Goal: Check status

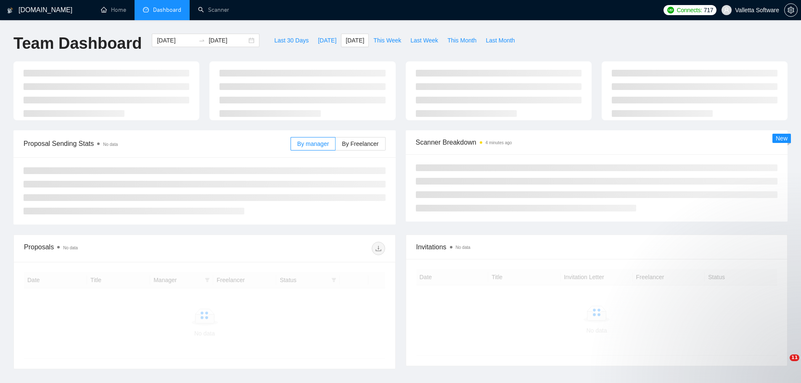
click at [384, 43] on span "This Week" at bounding box center [388, 40] width 28 height 9
type input "[DATE]"
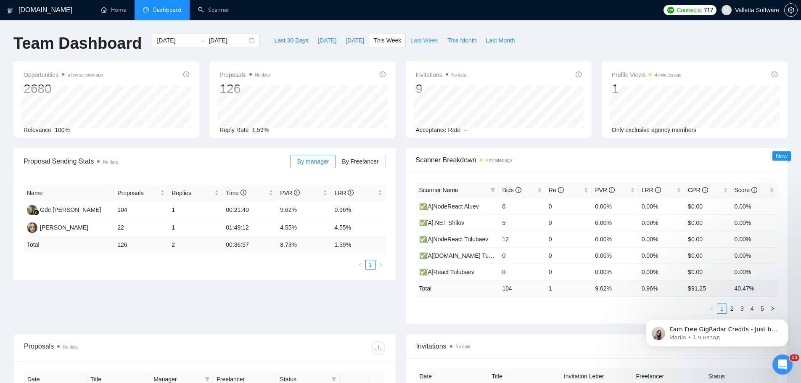
click at [416, 35] on button "Last Week" at bounding box center [424, 40] width 37 height 13
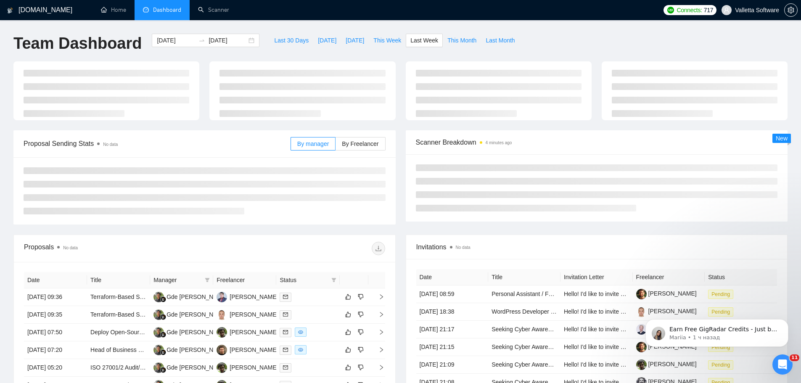
type input "[DATE]"
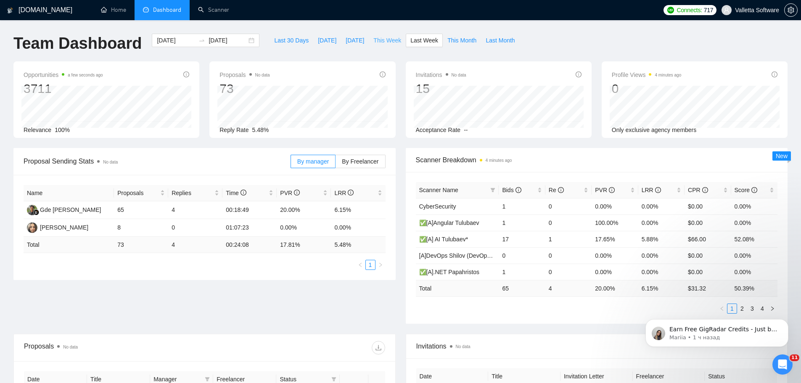
click at [383, 39] on span "This Week" at bounding box center [388, 40] width 28 height 9
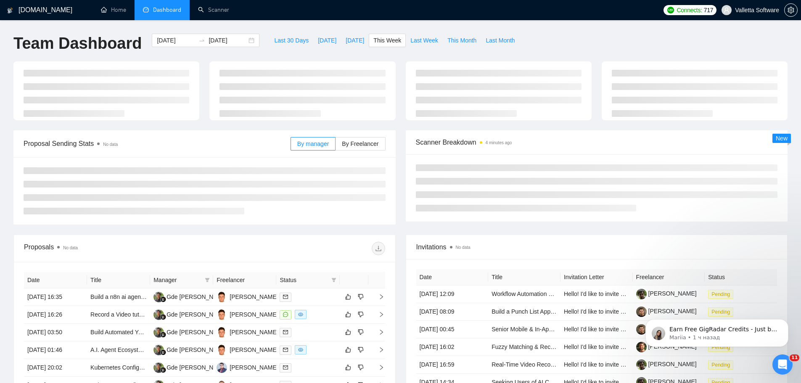
type input "[DATE]"
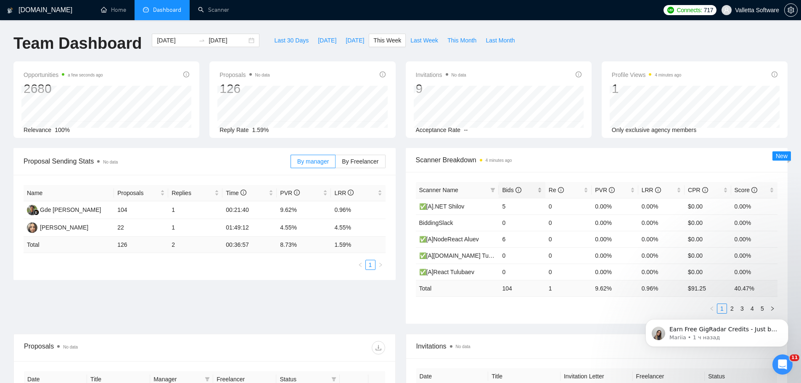
click at [528, 191] on span "Bids" at bounding box center [518, 190] width 33 height 9
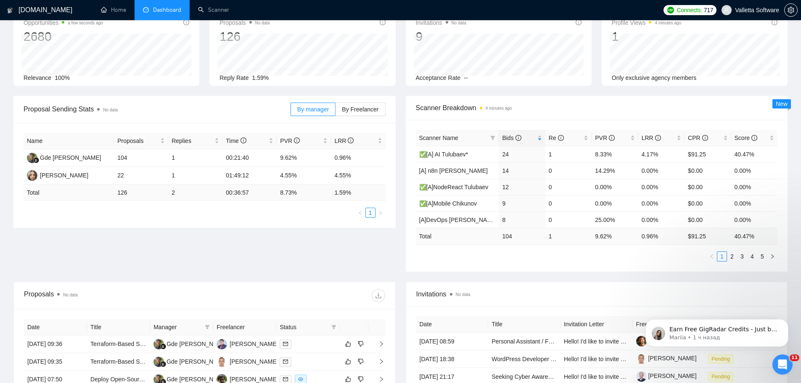
scroll to position [42, 0]
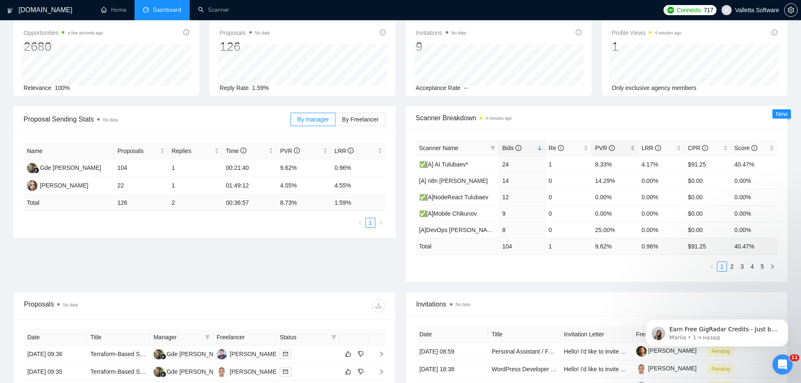
click at [612, 148] on icon "info-circle" at bounding box center [612, 148] width 6 height 6
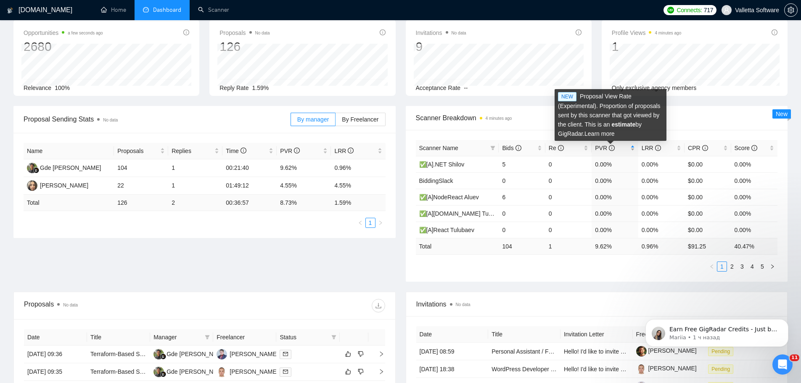
click at [612, 148] on icon "info-circle" at bounding box center [612, 148] width 6 height 6
